Goal: Task Accomplishment & Management: Complete application form

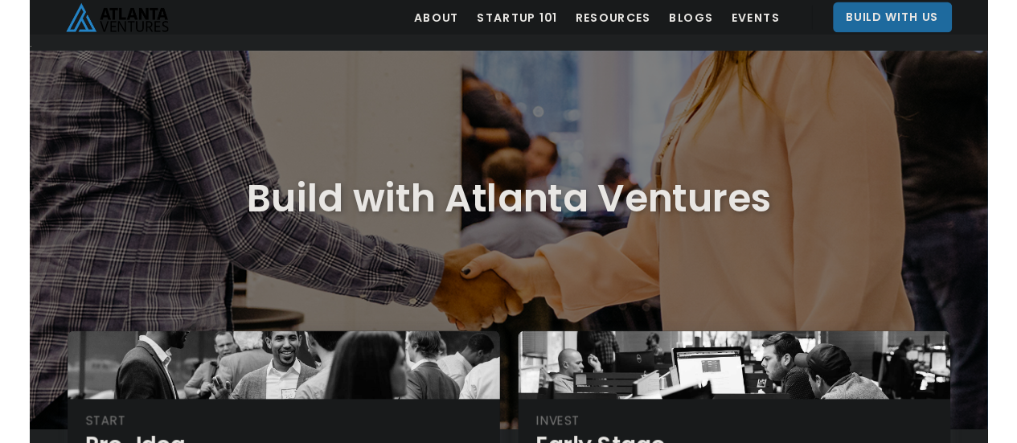
scroll to position [153, 0]
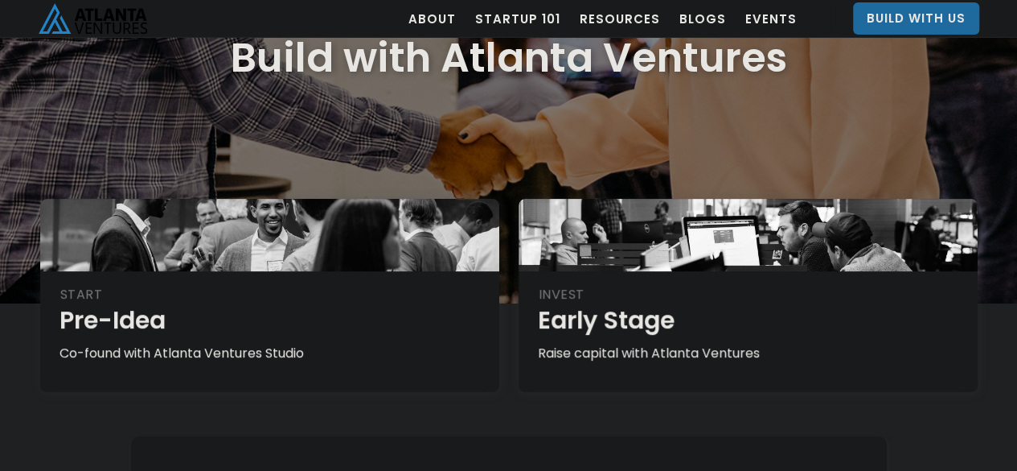
click at [1001, 166] on div "Build with Atlanta Ventures" at bounding box center [508, 102] width 1017 height 402
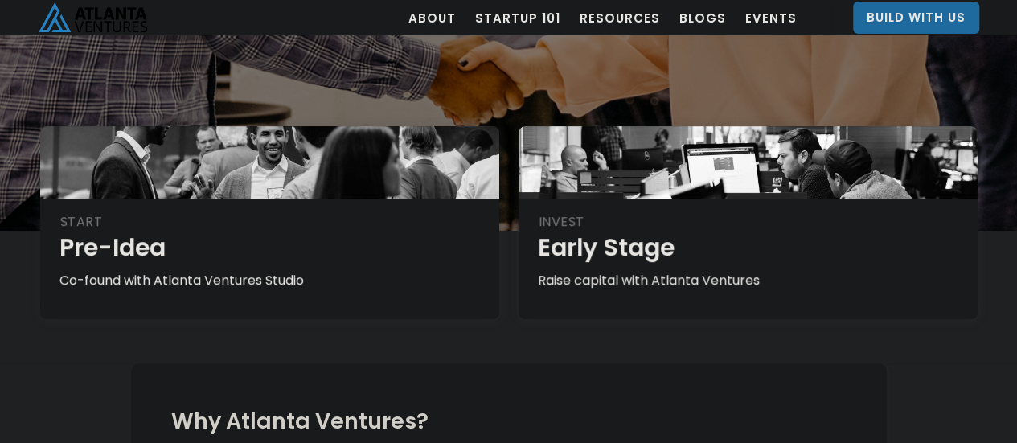
scroll to position [222, 0]
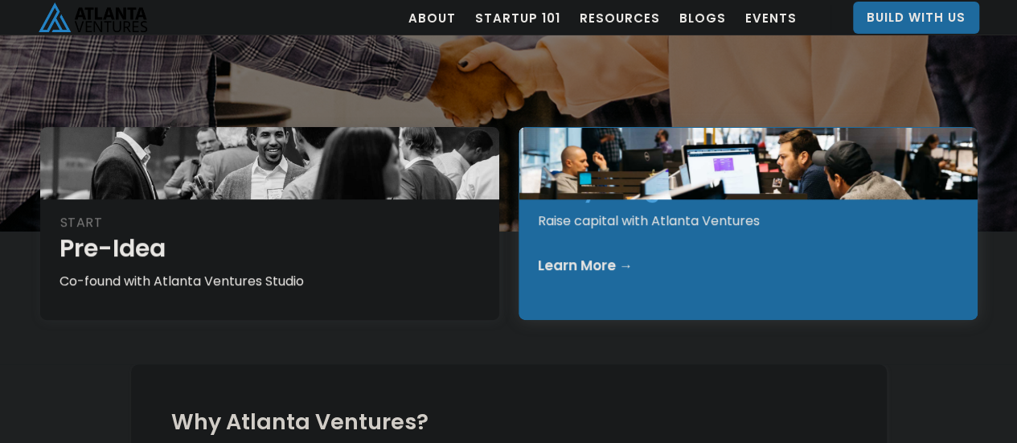
click at [746, 268] on div "Learn More →" at bounding box center [749, 265] width 422 height 16
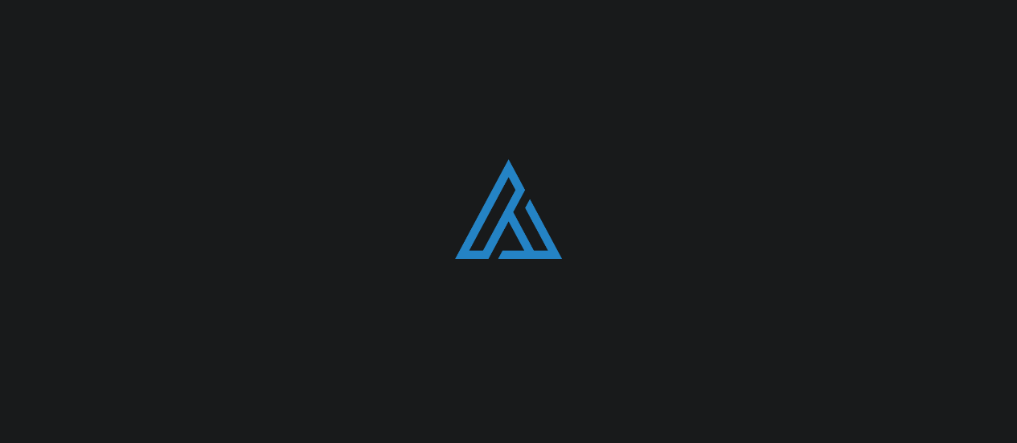
scroll to position [222, 0]
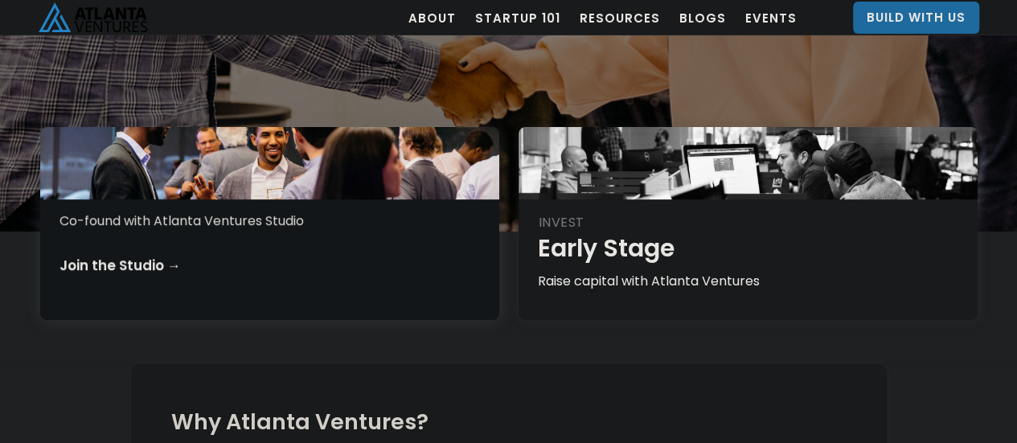
click at [306, 228] on div "Co-found with Atlanta Ventures Studio" at bounding box center [271, 221] width 422 height 18
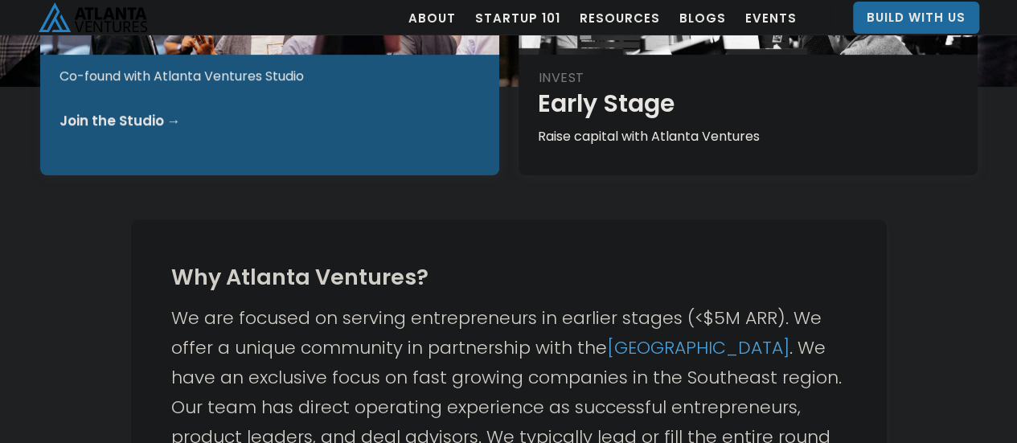
scroll to position [355, 0]
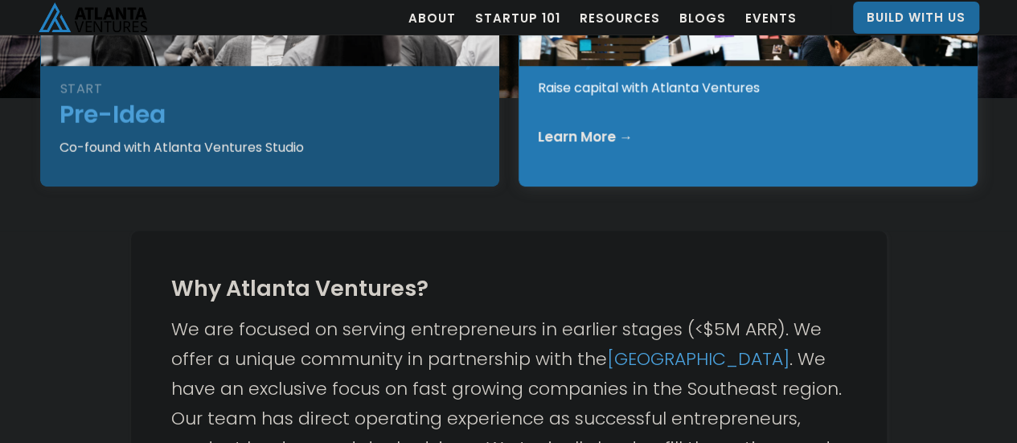
click at [595, 136] on div "INVEST Early Stage Raise capital with Atlanta Ventures Learn More →" at bounding box center [748, 90] width 459 height 193
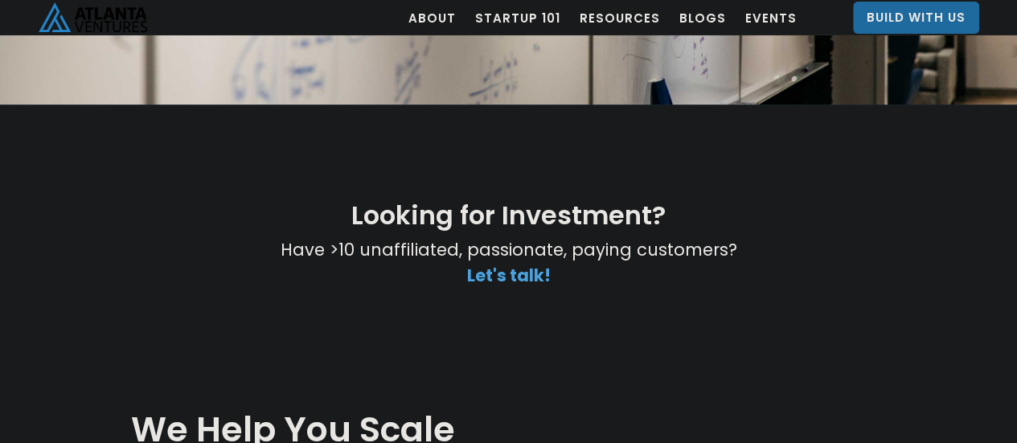
scroll to position [269, 0]
click at [916, 240] on div "Looking for Investment? Have >10 unaffiliated, passionate, paying customers? ‍ …" at bounding box center [509, 254] width 965 height 136
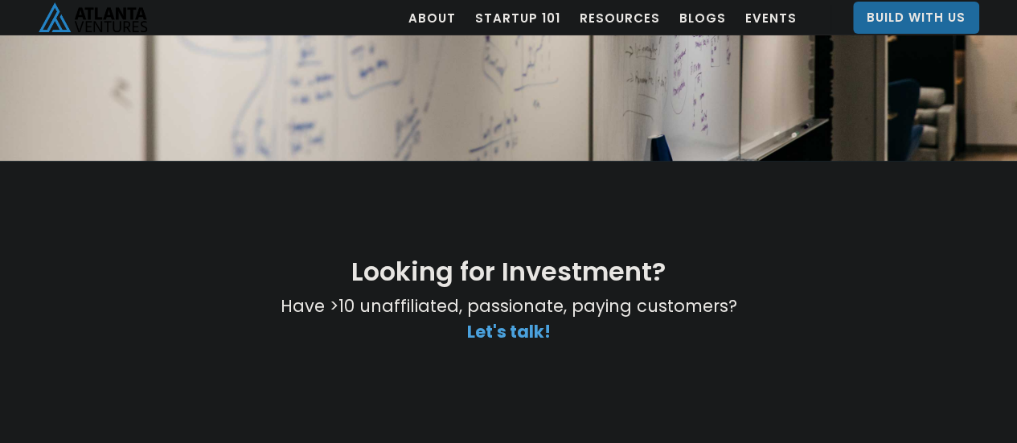
scroll to position [211, 0]
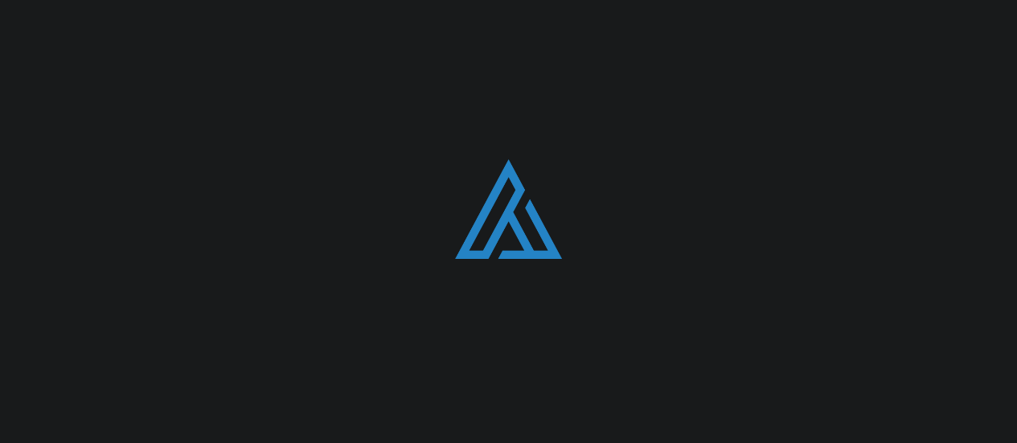
scroll to position [355, 0]
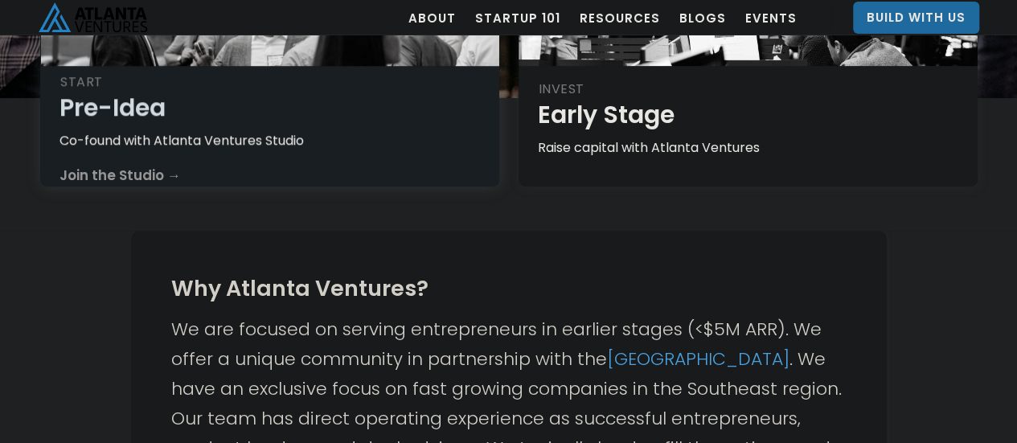
click at [285, 130] on div "START Pre-Idea Co-found with Atlanta Ventures Studio Join the Studio →" at bounding box center [269, 90] width 459 height 193
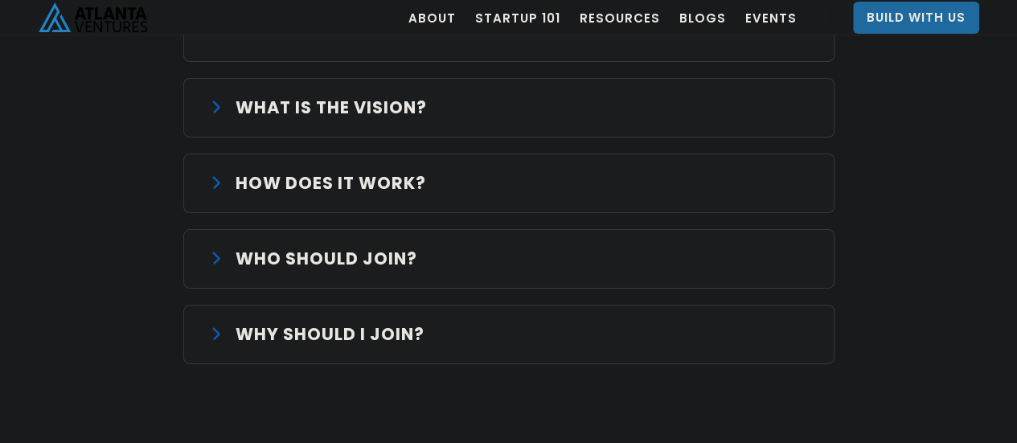
scroll to position [2940, 0]
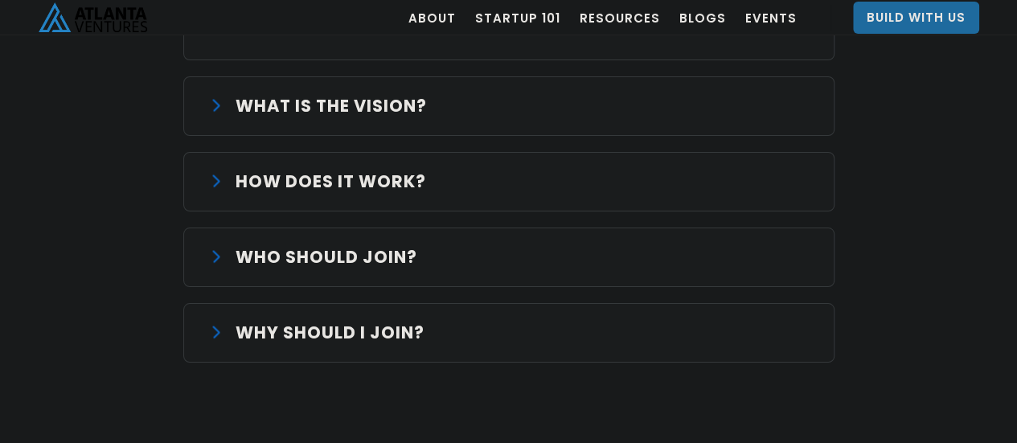
click at [353, 245] on p "WHO SHOULD JOIN?" at bounding box center [327, 258] width 182 height 26
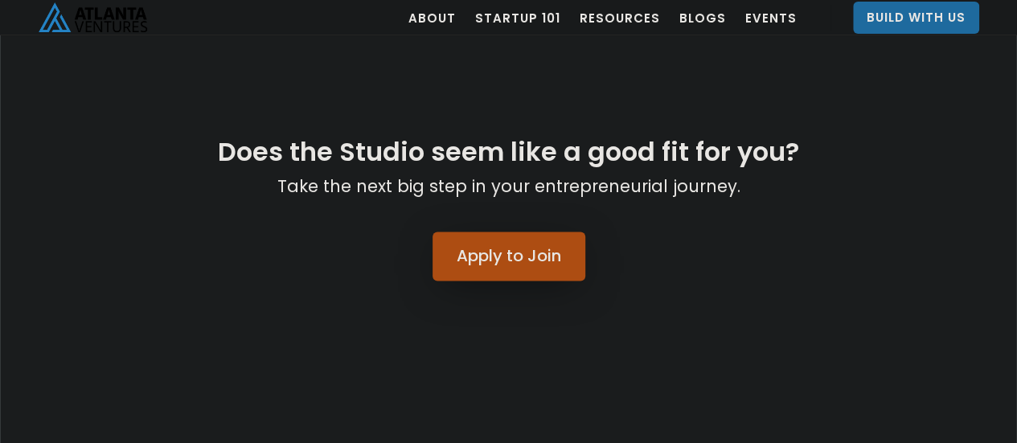
scroll to position [4163, 0]
click at [534, 179] on div "Does the Studio seem like a good fit for you? Take the next big step in your en…" at bounding box center [509, 208] width 772 height 236
click at [541, 232] on link "Apply to Join" at bounding box center [509, 256] width 153 height 49
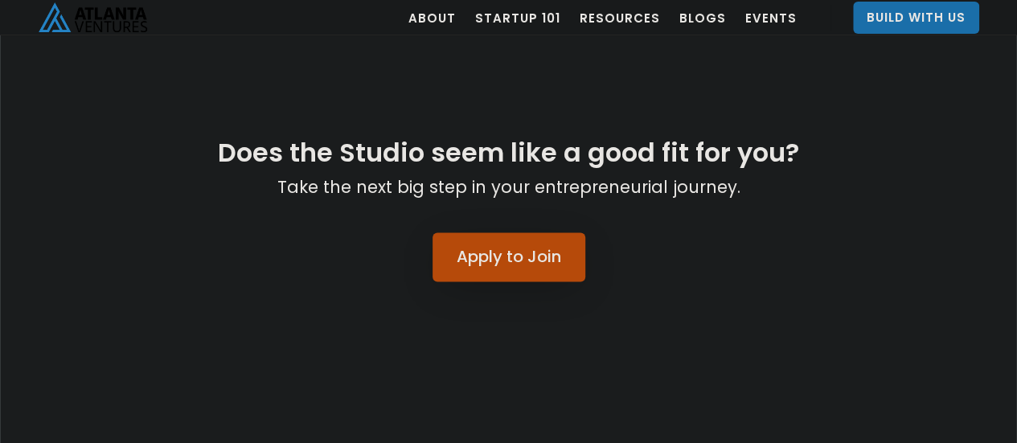
click at [893, 18] on link "Build With Us" at bounding box center [916, 18] width 126 height 32
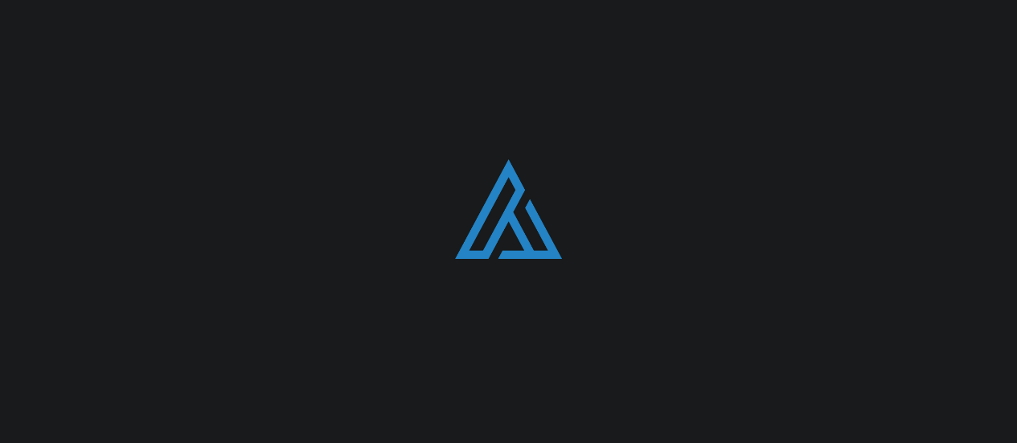
scroll to position [88, 0]
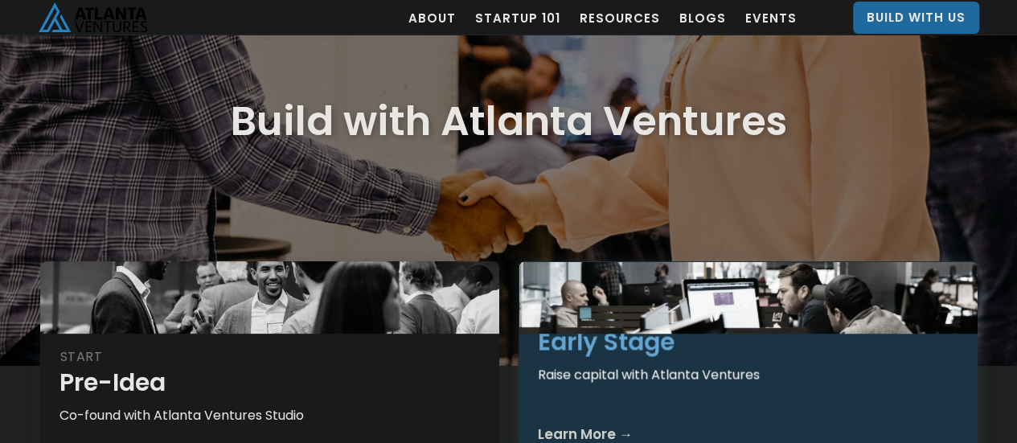
click at [750, 366] on div "Raise capital with Atlanta Ventures" at bounding box center [749, 375] width 422 height 18
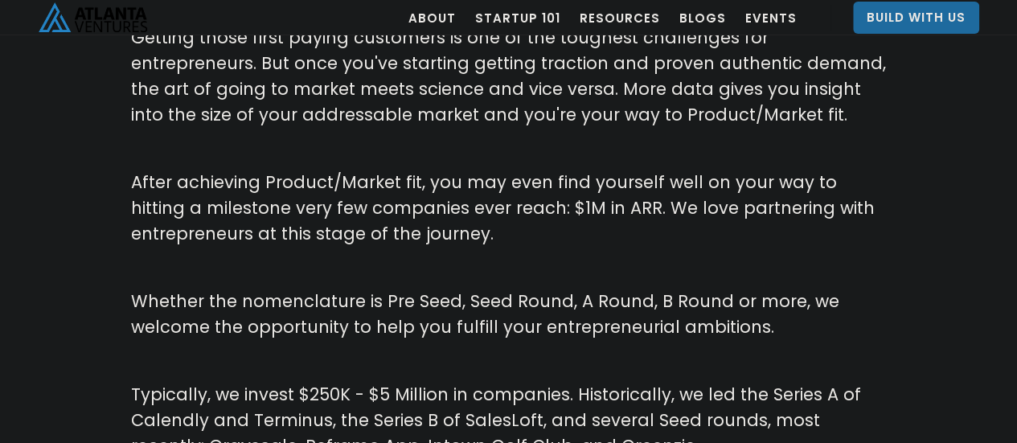
scroll to position [1119, 0]
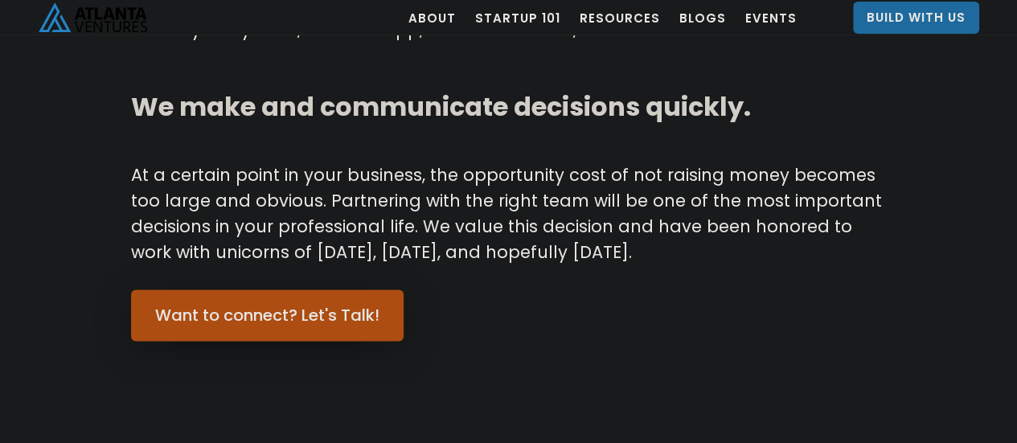
click at [314, 321] on link "Want to connect? Let's Talk!" at bounding box center [267, 315] width 273 height 51
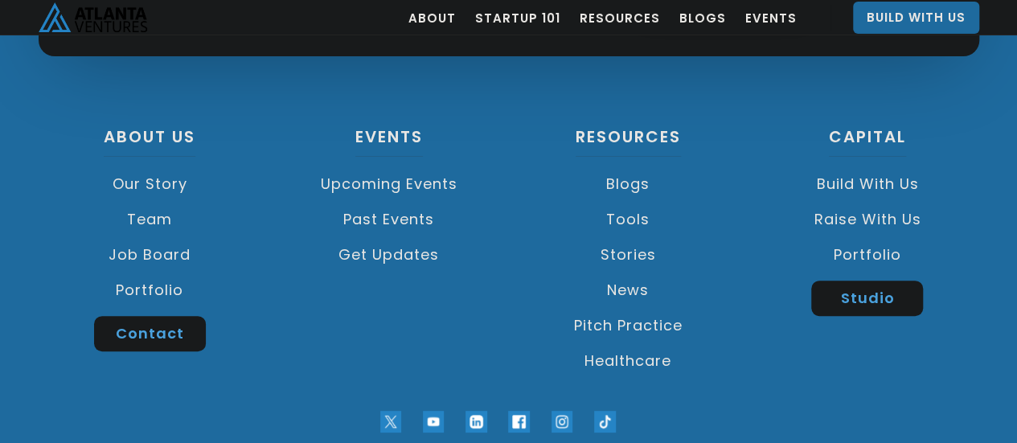
scroll to position [6212, 0]
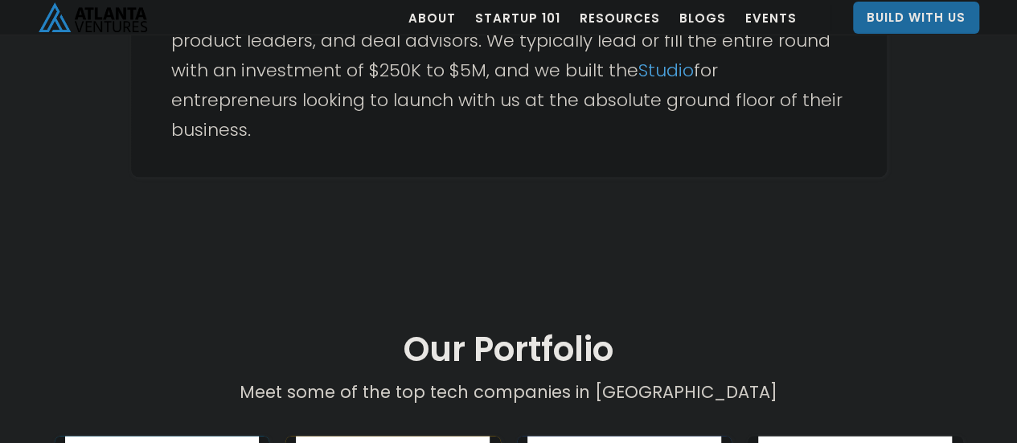
scroll to position [0, 0]
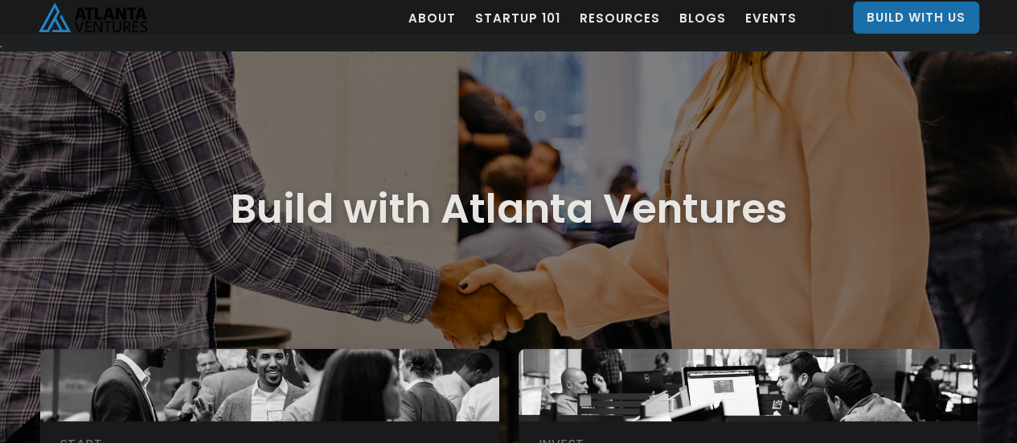
click at [891, 19] on link "Build With Us" at bounding box center [916, 18] width 126 height 32
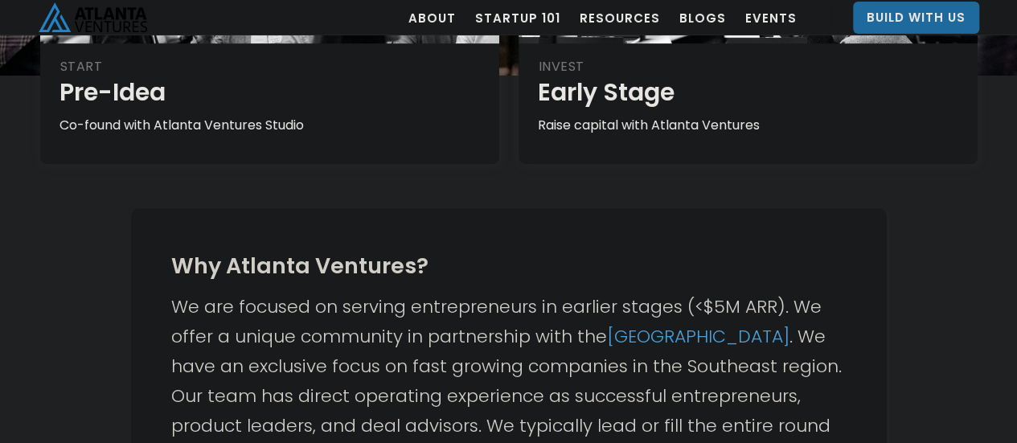
scroll to position [401, 0]
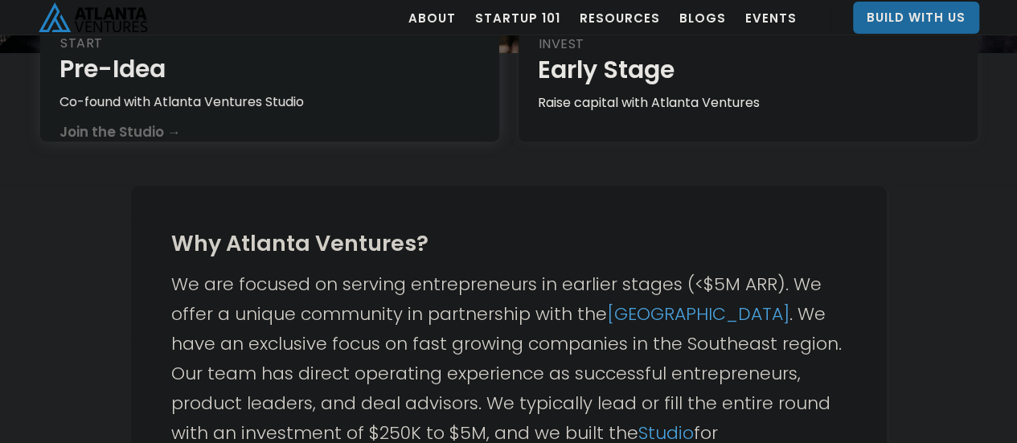
click at [409, 122] on div "START Pre-Idea Co-found with Atlanta Ventures Studio Join the Studio →" at bounding box center [269, 45] width 459 height 193
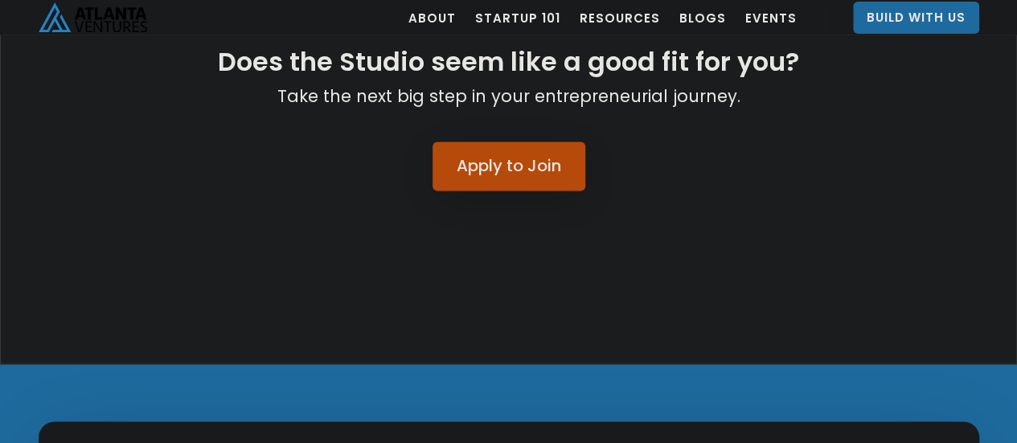
scroll to position [4106, 0]
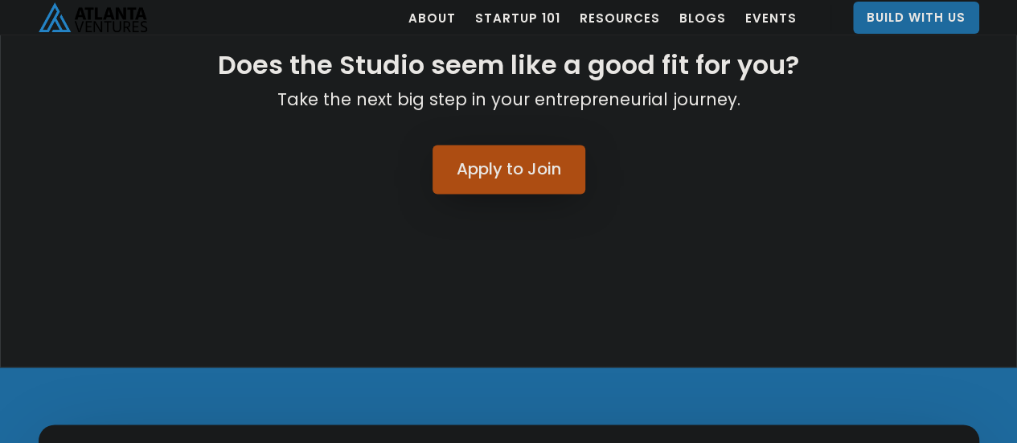
click at [533, 145] on link "Apply to Join" at bounding box center [509, 169] width 153 height 49
